Goal: Task Accomplishment & Management: Manage account settings

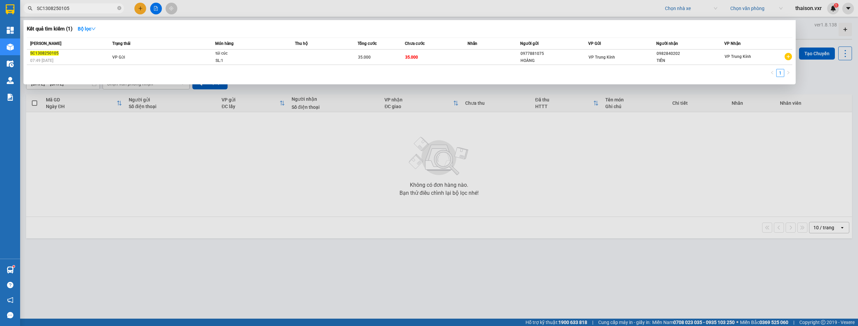
click at [79, 8] on input "SC1308250105" at bounding box center [76, 8] width 79 height 7
type input "SC1308250105"
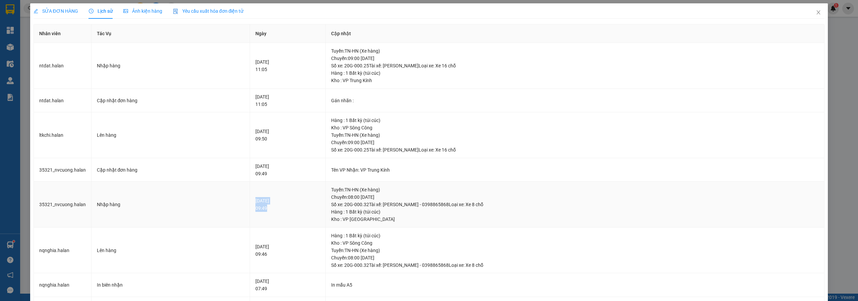
drag, startPoint x: 240, startPoint y: 198, endPoint x: 267, endPoint y: 210, distance: 29.4
click at [267, 210] on td "[DATE] 09:49" at bounding box center [288, 205] width 76 height 46
click at [287, 212] on td "[DATE] 09:49" at bounding box center [288, 205] width 76 height 46
drag, startPoint x: 264, startPoint y: 207, endPoint x: 229, endPoint y: 198, distance: 36.3
click at [229, 198] on tr "35321_nvcuong.halan Nhập hàng [DATE] 09:49 [GEOGRAPHIC_DATA] : TN-HN (Xe hàng) …" at bounding box center [429, 205] width 791 height 46
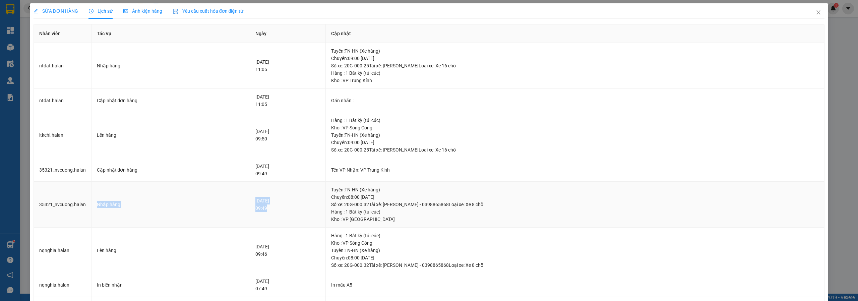
click at [276, 210] on div "[DATE] 09:49" at bounding box center [287, 204] width 65 height 15
click at [69, 205] on td "35321_nvcuong.halan" at bounding box center [63, 205] width 58 height 46
click at [73, 203] on td "35321_nvcuong.halan" at bounding box center [63, 205] width 58 height 46
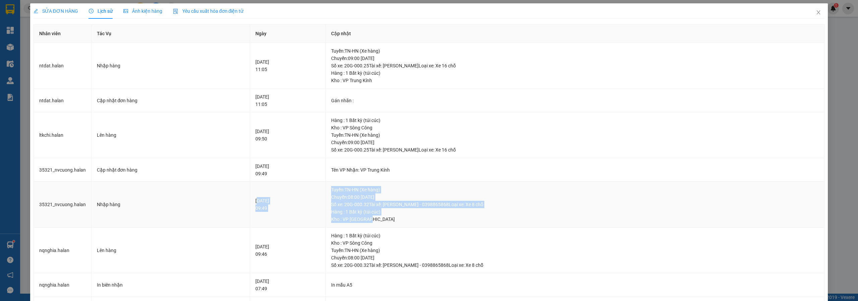
drag, startPoint x: 246, startPoint y: 200, endPoint x: 468, endPoint y: 218, distance: 223.5
click at [469, 217] on tr "35321_nvcuong.halan Nhập hàng [DATE] 09:49 [GEOGRAPHIC_DATA] : TN-HN (Xe hàng) …" at bounding box center [429, 205] width 791 height 46
click at [445, 217] on div "Kho : VP [GEOGRAPHIC_DATA]" at bounding box center [575, 218] width 488 height 7
click at [391, 200] on div "Tuyến : TN-HN (Xe hàng) Chuyến: 08:00 [DATE] Số xe: 20G-000.32 Tài xế: [PERSON_…" at bounding box center [575, 197] width 488 height 22
click at [370, 220] on div "Kho : VP [GEOGRAPHIC_DATA]" at bounding box center [575, 218] width 488 height 7
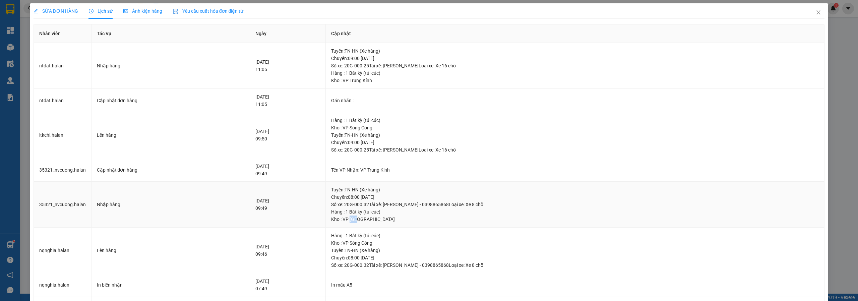
click at [370, 220] on div "Kho : VP [GEOGRAPHIC_DATA]" at bounding box center [575, 218] width 488 height 7
click at [416, 195] on div "Tuyến : TN-HN (Xe hàng) Chuyến: 08:00 [DATE] Số xe: 20G-000.32 Tài xế: [PERSON_…" at bounding box center [575, 197] width 488 height 22
click at [88, 204] on td "35321_nvcuong.halan" at bounding box center [63, 205] width 58 height 46
click at [120, 208] on div "Nhập hàng" at bounding box center [170, 204] width 147 height 7
click at [119, 205] on div "Nhập hàng" at bounding box center [170, 204] width 147 height 7
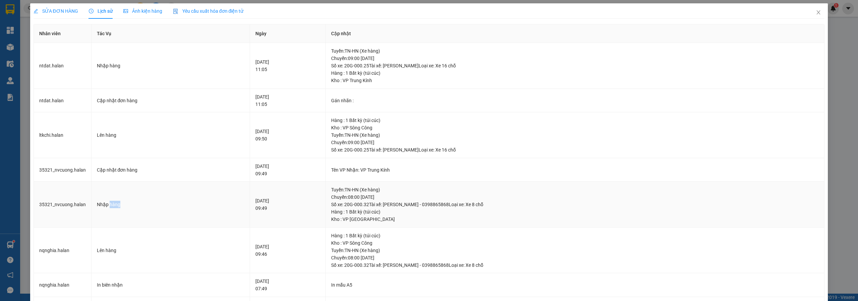
click at [119, 205] on div "Nhập hàng" at bounding box center [170, 204] width 147 height 7
click at [73, 209] on td "35321_nvcuong.halan" at bounding box center [63, 205] width 58 height 46
click at [76, 206] on td "35321_nvcuong.halan" at bounding box center [63, 205] width 58 height 46
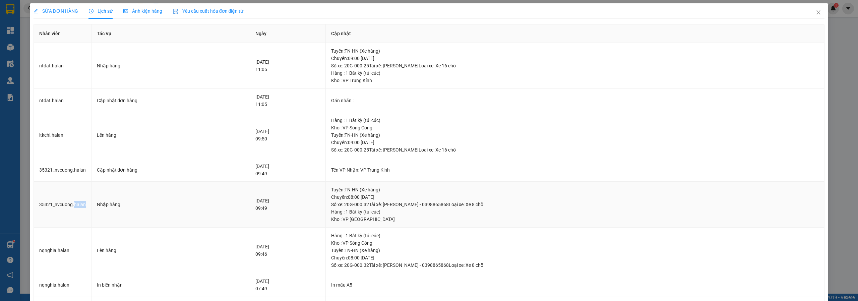
click at [76, 206] on td "35321_nvcuong.halan" at bounding box center [63, 205] width 58 height 46
click at [255, 198] on div "[DATE] 09:49" at bounding box center [287, 204] width 65 height 15
drag, startPoint x: 241, startPoint y: 201, endPoint x: 289, endPoint y: 215, distance: 50.5
click at [289, 215] on td "[DATE] 09:49" at bounding box center [288, 205] width 76 height 46
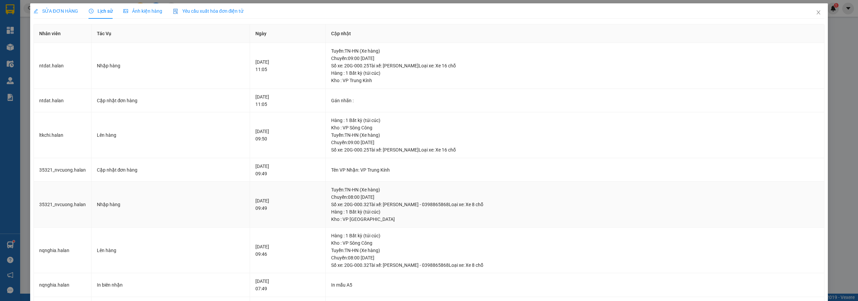
click at [419, 192] on div "Tuyến : TN-HN (Xe hàng) Chuyến: 08:00 [DATE] Số xe: 20G-000.32 Tài xế: [PERSON_…" at bounding box center [575, 197] width 488 height 22
click at [370, 192] on div "Tuyến : TN-HN (Xe hàng) Chuyến: 08:00 [DATE] Số xe: 20G-000.32 Tài xế: [PERSON_…" at bounding box center [575, 197] width 488 height 22
drag, startPoint x: 374, startPoint y: 196, endPoint x: 383, endPoint y: 217, distance: 22.4
click at [383, 217] on div "Tuyến : TN-HN (Xe hàng) [GEOGRAPHIC_DATA]: 08:00 [DATE] Số xe: 20G-000.32 Tài x…" at bounding box center [575, 204] width 488 height 37
click at [405, 210] on div "Hàng : 1 Bất kỳ (túi cúc)" at bounding box center [575, 211] width 488 height 7
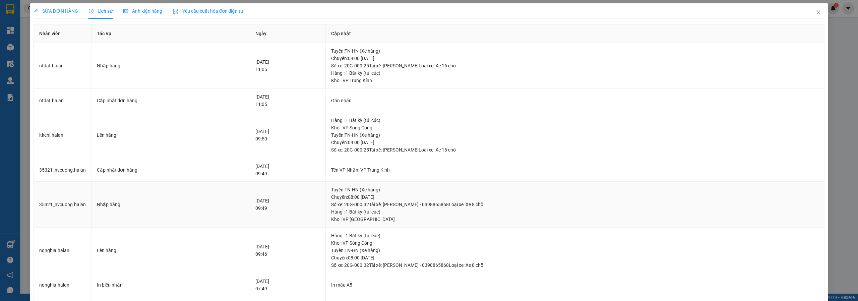
click at [402, 218] on div "Kho : VP [GEOGRAPHIC_DATA]" at bounding box center [575, 218] width 488 height 7
drag, startPoint x: 345, startPoint y: 184, endPoint x: 409, endPoint y: 220, distance: 73.5
click at [409, 220] on td "Tuyến : TN-HN (Xe hàng) [GEOGRAPHIC_DATA]: 08:00 [DATE] Số xe: 20G-000.32 Tài x…" at bounding box center [575, 205] width 499 height 46
click at [409, 220] on div "Kho : VP [GEOGRAPHIC_DATA]" at bounding box center [575, 218] width 488 height 7
drag, startPoint x: 348, startPoint y: 51, endPoint x: 400, endPoint y: 84, distance: 61.3
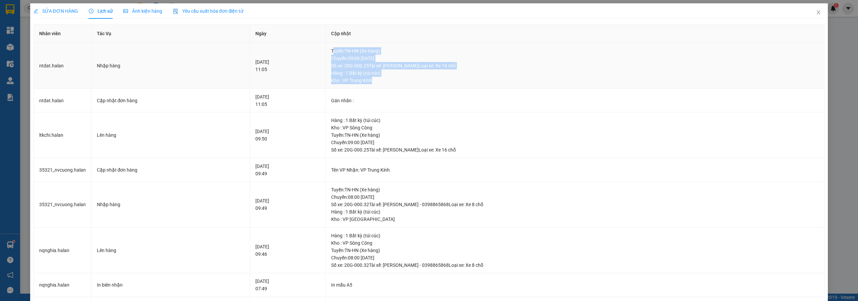
click at [400, 84] on td "Tuyến : TN-HN (Xe hàng) [GEOGRAPHIC_DATA]: 09:00 [DATE] Số xe: 20G-000.25 Tài x…" at bounding box center [575, 66] width 499 height 46
click at [414, 86] on td "Tuyến : TN-HN (Xe hàng) [GEOGRAPHIC_DATA]: 09:00 [DATE] Số xe: 20G-000.25 Tài x…" at bounding box center [575, 66] width 499 height 46
drag, startPoint x: 391, startPoint y: 84, endPoint x: 340, endPoint y: 51, distance: 61.3
click at [340, 51] on tr "ntdat.halan Nhập hàng [DATE] 11:05 [GEOGRAPHIC_DATA] : TN-HN (Xe hàng) Chuyến: …" at bounding box center [429, 66] width 791 height 46
click at [406, 162] on td "Tên VP Nhận: VP Trung Kính" at bounding box center [575, 170] width 499 height 24
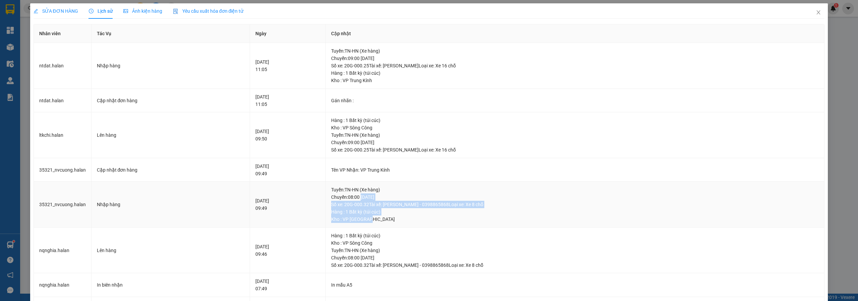
drag, startPoint x: 399, startPoint y: 220, endPoint x: 381, endPoint y: 200, distance: 27.6
click at [381, 200] on div "Tuyến : TN-HN (Xe hàng) [GEOGRAPHIC_DATA]: 08:00 [DATE] Số xe: 20G-000.32 Tài x…" at bounding box center [575, 204] width 488 height 37
click at [411, 194] on div "Tuyến : TN-HN (Xe hàng) Chuyến: 08:00 [DATE] Số xe: 20G-000.32 Tài xế: [PERSON_…" at bounding box center [575, 197] width 488 height 22
drag, startPoint x: 349, startPoint y: 190, endPoint x: 409, endPoint y: 221, distance: 68.3
click at [409, 221] on div "Tuyến : TN-HN (Xe hàng) [GEOGRAPHIC_DATA]: 08:00 [DATE] Số xe: 20G-000.32 Tài x…" at bounding box center [575, 204] width 488 height 37
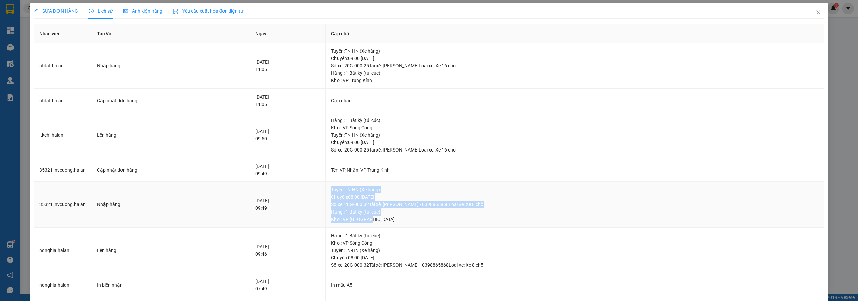
click at [409, 221] on div "Kho : VP [GEOGRAPHIC_DATA]" at bounding box center [575, 218] width 488 height 7
click at [105, 205] on div "Nhập hàng" at bounding box center [170, 204] width 147 height 7
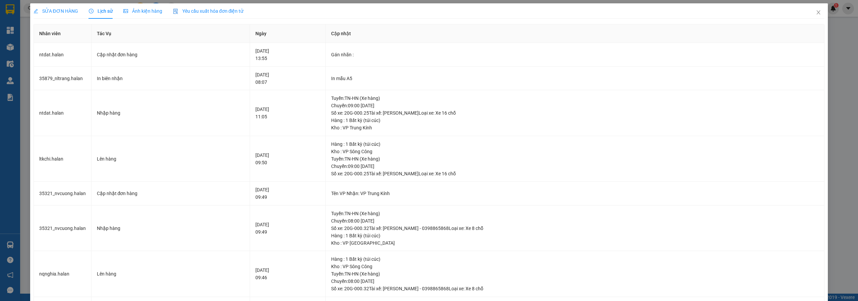
click at [66, 11] on span "SỬA ĐƠN HÀNG" at bounding box center [56, 10] width 45 height 5
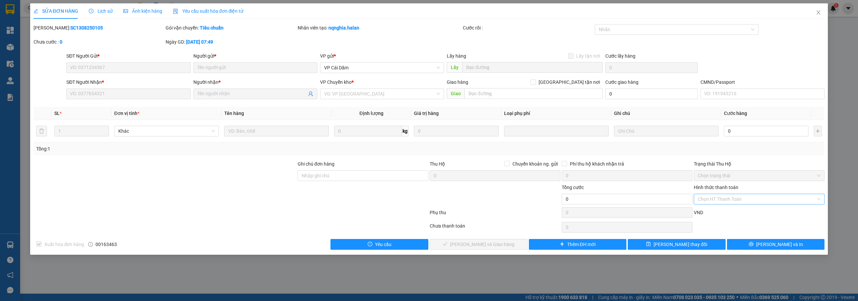
click at [714, 197] on input "Hình thức thanh toán" at bounding box center [757, 199] width 118 height 10
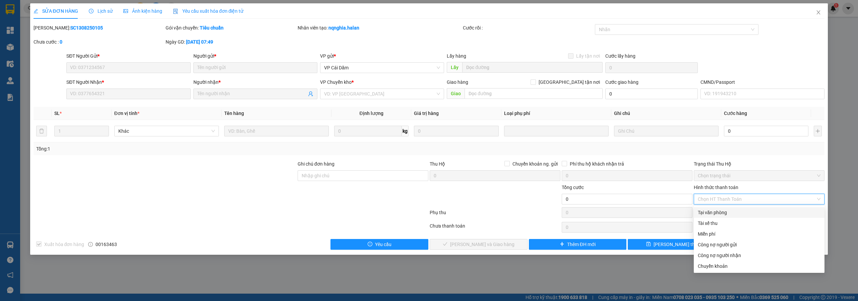
click at [717, 214] on div "Tại văn phòng" at bounding box center [759, 212] width 123 height 7
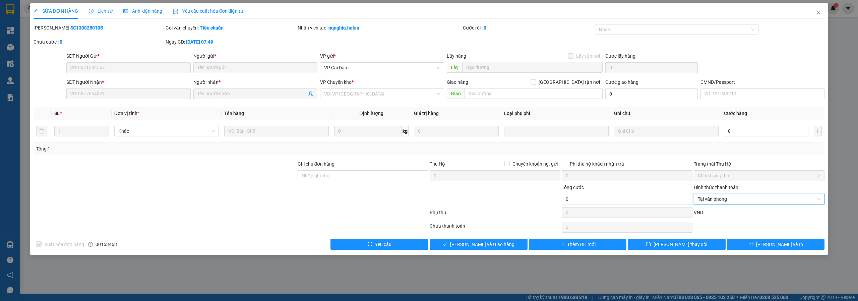
click at [200, 216] on div at bounding box center [231, 213] width 396 height 13
click at [101, 10] on span "Lịch sử" at bounding box center [101, 10] width 24 height 5
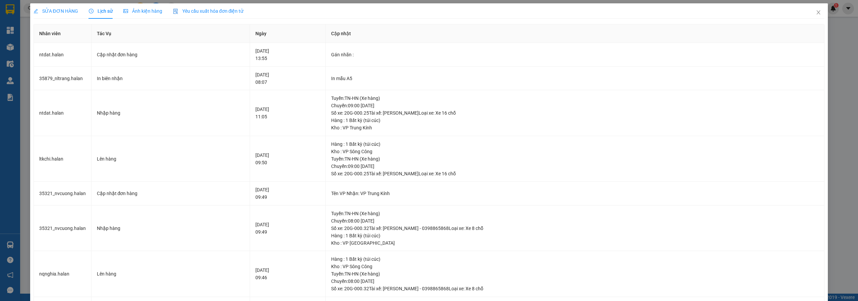
click at [61, 9] on span "SỬA ĐƠN HÀNG" at bounding box center [56, 10] width 45 height 5
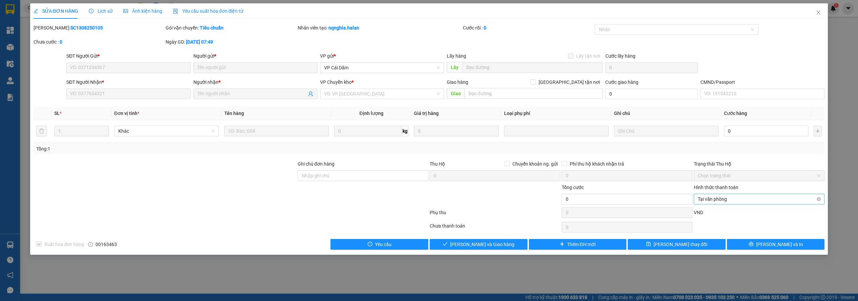
click at [735, 200] on span "Tại văn phòng" at bounding box center [759, 199] width 123 height 10
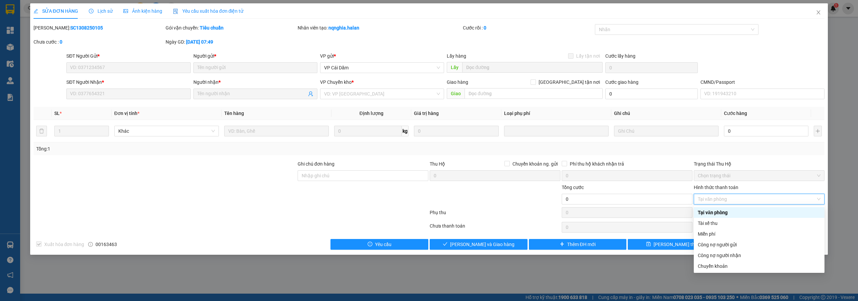
click at [256, 222] on div at bounding box center [231, 226] width 396 height 13
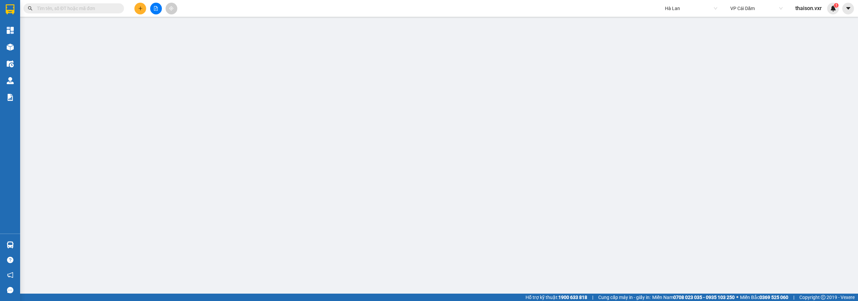
type input "0977881075"
type input "HOÀNG"
type input "0982840202"
type input "TIẾN"
type input "35.000"
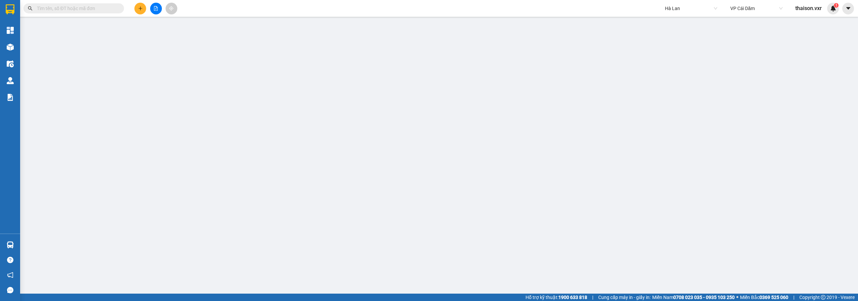
type input "35.000"
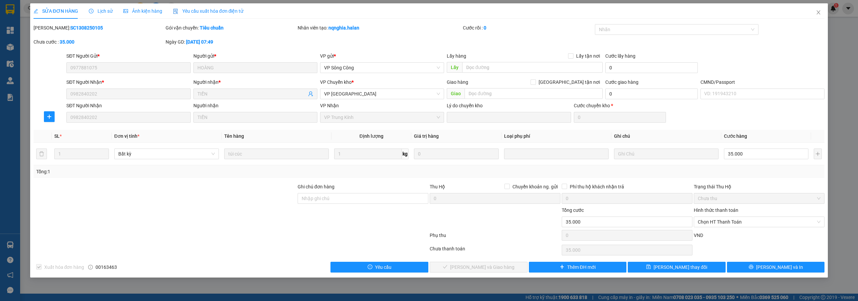
click at [100, 11] on span "Lịch sử" at bounding box center [101, 10] width 24 height 5
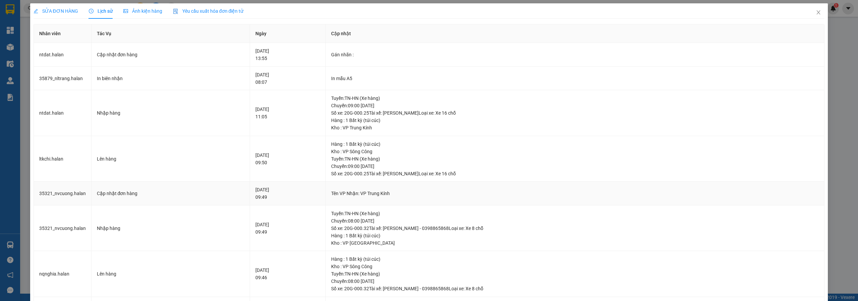
click at [63, 196] on td "35321_nvcuong.halan" at bounding box center [63, 194] width 58 height 24
click at [65, 195] on td "35321_nvcuong.halan" at bounding box center [63, 194] width 58 height 24
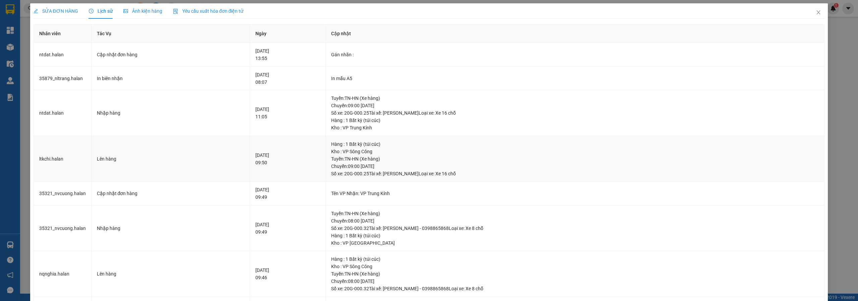
click at [61, 154] on td "ltkchi.halan" at bounding box center [63, 159] width 58 height 46
click at [52, 163] on td "ltkchi.halan" at bounding box center [63, 159] width 58 height 46
click at [68, 230] on td "35321_nvcuong.halan" at bounding box center [63, 228] width 58 height 46
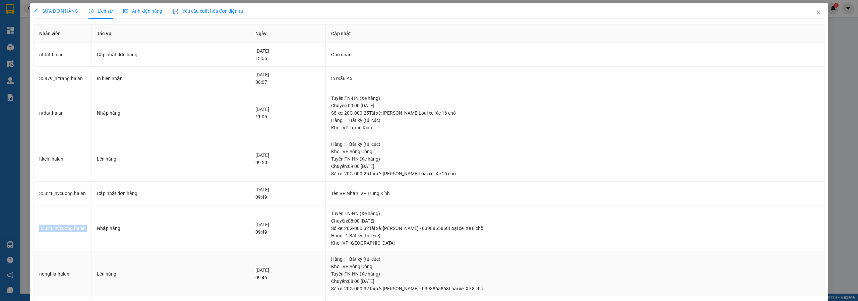
scroll to position [77, 0]
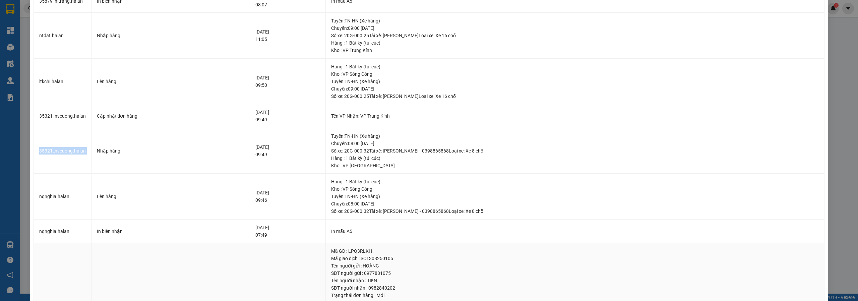
copy td "35321_nvcuong.halan"
click at [66, 148] on td "35321_nvcuong.halan" at bounding box center [63, 151] width 58 height 46
copy td "35321_nvcuong.halan"
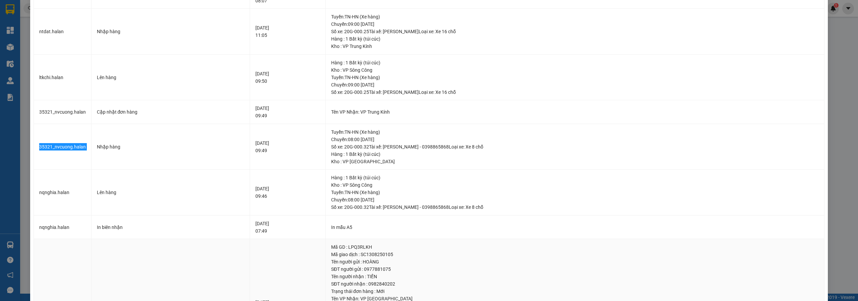
scroll to position [90, 0]
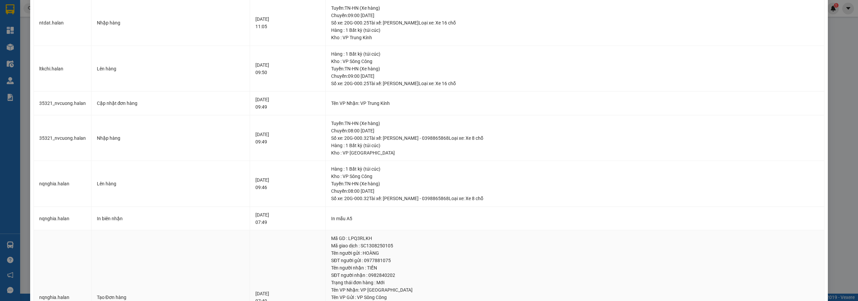
click at [390, 244] on div "Mã giao dịch : SC1308250105" at bounding box center [575, 245] width 488 height 7
copy div "SC1308250105"
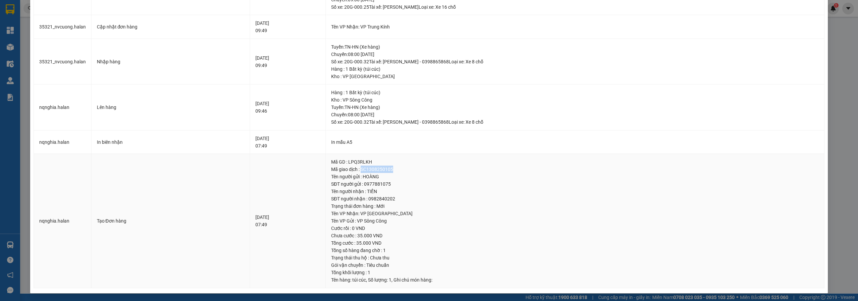
scroll to position [55, 0]
